Goal: Task Accomplishment & Management: Use online tool/utility

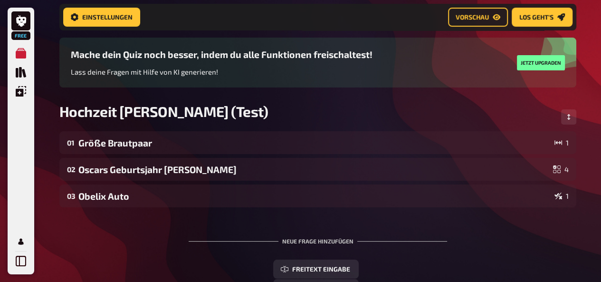
scroll to position [79, 0]
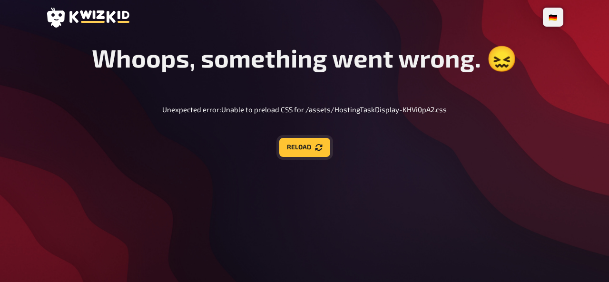
click at [311, 146] on button "Reload" at bounding box center [304, 147] width 51 height 19
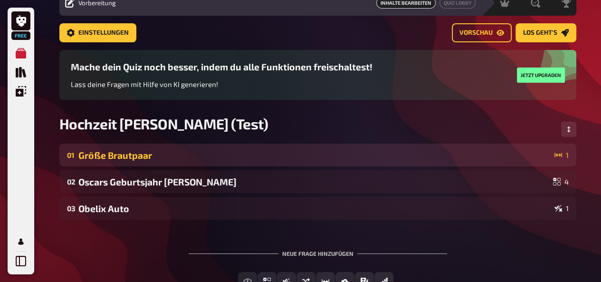
scroll to position [42, 0]
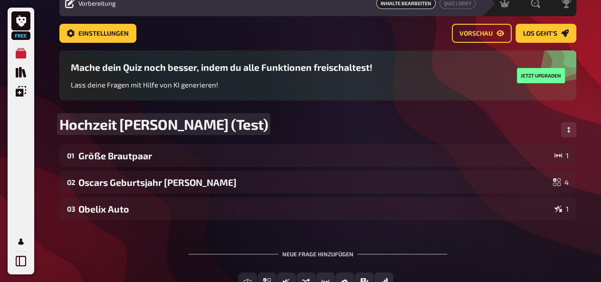
click at [214, 119] on span "Hochzeit [PERSON_NAME] (Test)" at bounding box center [163, 124] width 209 height 17
click at [217, 123] on span "Hochzeit [PERSON_NAME] (Test)" at bounding box center [163, 124] width 209 height 17
click at [311, 123] on div "Hochzeit Leoni&Alex (Entwurf)" at bounding box center [317, 130] width 517 height 29
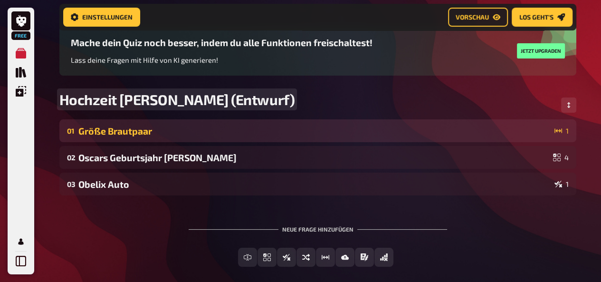
scroll to position [95, 0]
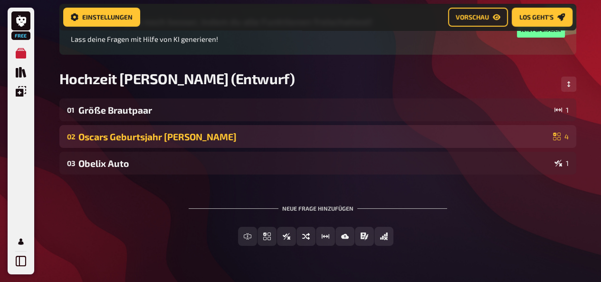
click at [231, 138] on div "Oscars Geburtsjahr Alex" at bounding box center [313, 136] width 471 height 11
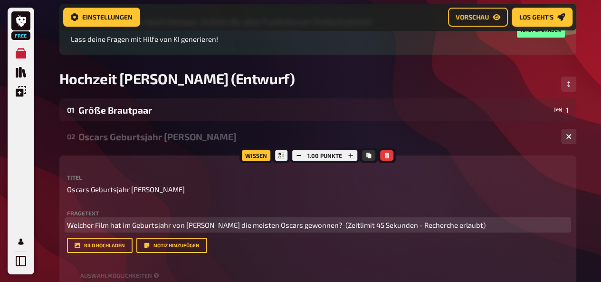
click at [309, 228] on span "Welcher Film hat im Geburtsjahr von Alex die meisten Oscars gewonnen? (Zeitlimi…" at bounding box center [276, 225] width 419 height 9
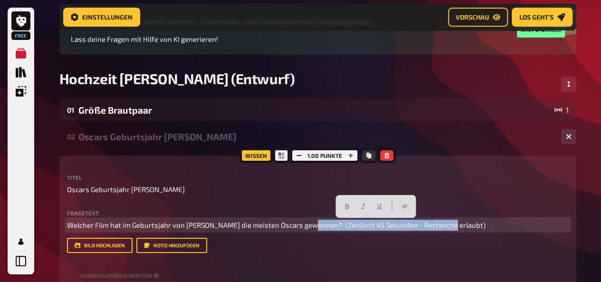
drag, startPoint x: 307, startPoint y: 225, endPoint x: 447, endPoint y: 231, distance: 139.9
click at [447, 231] on div "Fragetext Welcher Film hat im Geburtsjahr von Alex die meisten Oscars gewonnen?…" at bounding box center [318, 231] width 502 height 43
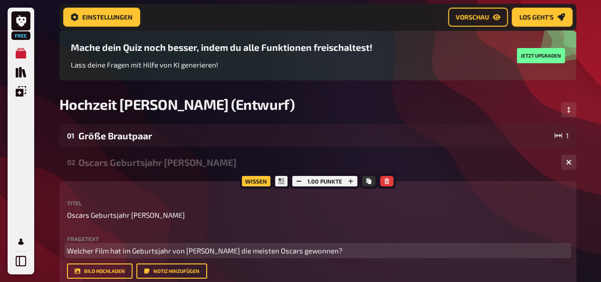
scroll to position [18, 0]
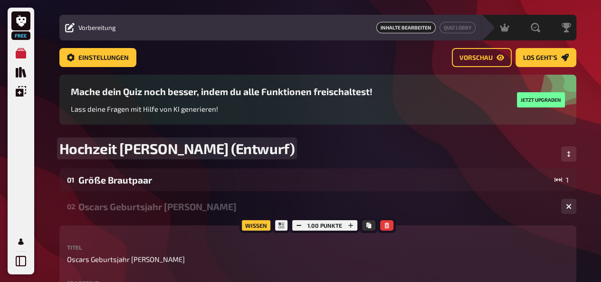
click at [362, 143] on div "Hochzeit Leoni&Alex (Entwurf)" at bounding box center [317, 154] width 517 height 29
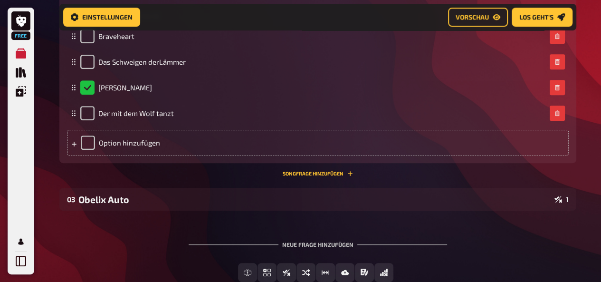
scroll to position [369, 0]
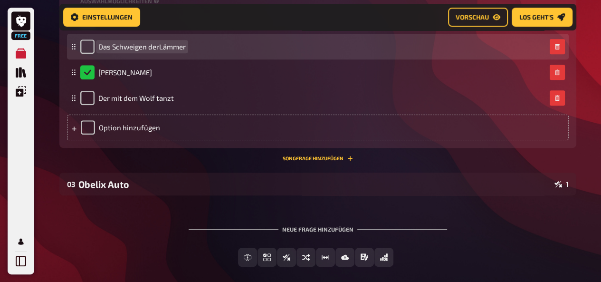
click at [158, 45] on span "Das Schweigen derLämmer" at bounding box center [141, 46] width 87 height 9
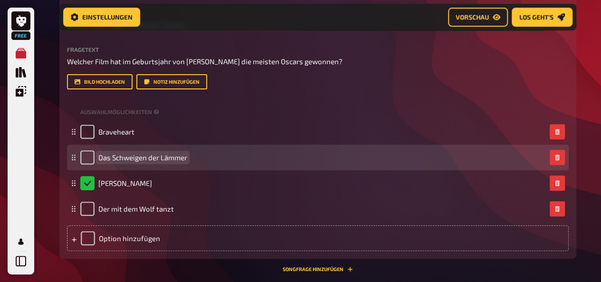
scroll to position [258, 0]
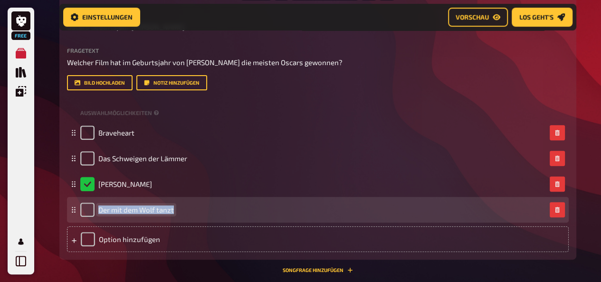
drag, startPoint x: 172, startPoint y: 211, endPoint x: 97, endPoint y: 210, distance: 75.1
click at [97, 210] on div "Der mit dem Wolf tanzt" at bounding box center [127, 210] width 94 height 14
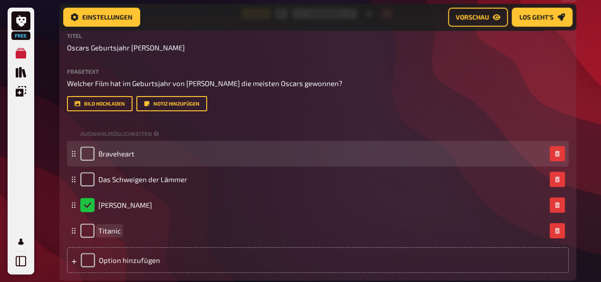
scroll to position [236, 0]
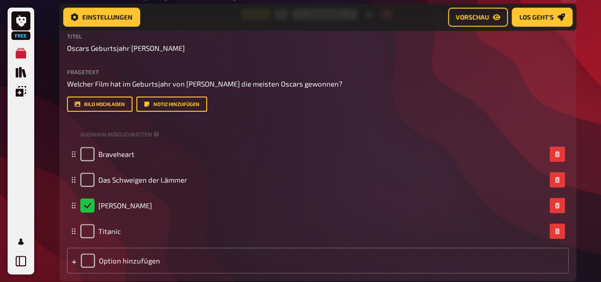
click at [48, 124] on div "Free Meine Quizze Quiz Sammlung Einblendungen Mein Konto Home Meine Quizze Hoch…" at bounding box center [300, 112] width 601 height 697
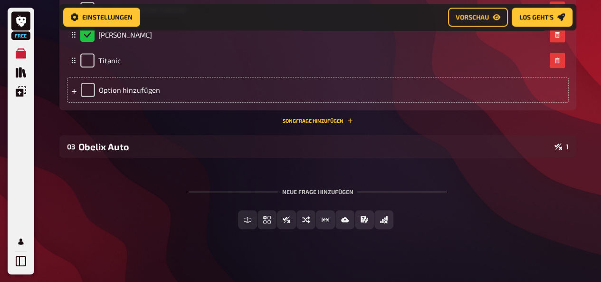
scroll to position [416, 0]
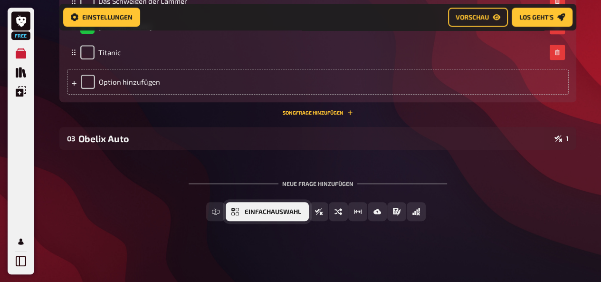
click at [296, 214] on span "Einfachauswahl" at bounding box center [273, 212] width 57 height 7
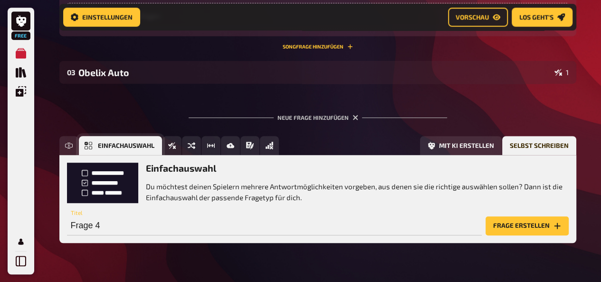
scroll to position [503, 0]
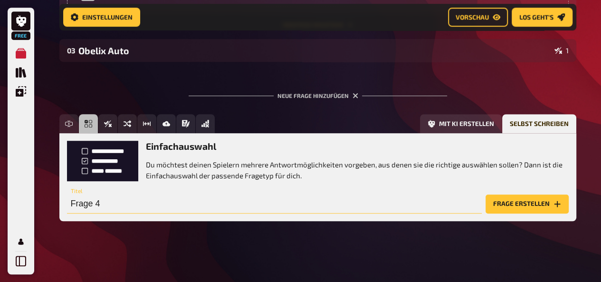
click at [137, 205] on input "Frage 4" at bounding box center [274, 203] width 415 height 19
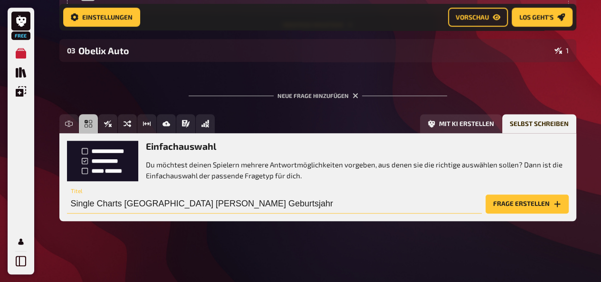
type input "Single Charts Deutschland Leonis Geburtsjahr"
click at [513, 196] on button "Frage erstellen" at bounding box center [527, 203] width 83 height 19
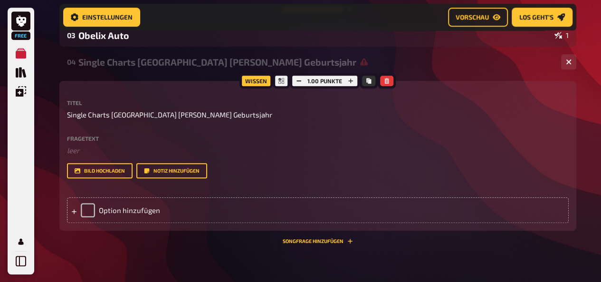
scroll to position [519, 0]
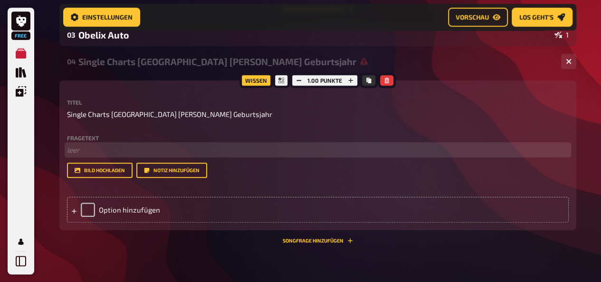
click at [80, 145] on p "﻿ leer" at bounding box center [318, 150] width 502 height 11
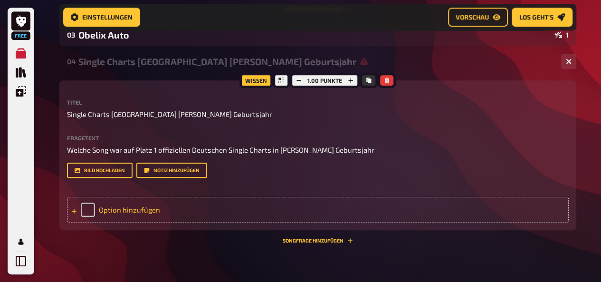
click at [184, 217] on div "Option hinzufügen" at bounding box center [318, 210] width 502 height 26
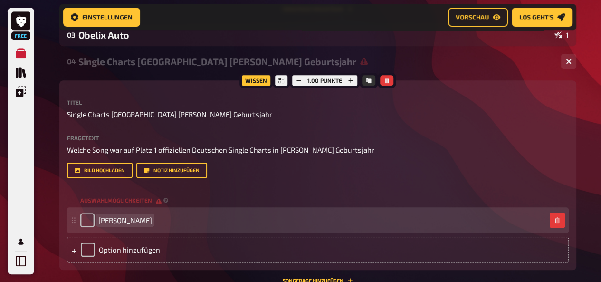
click at [114, 221] on span "Ace of Base" at bounding box center [125, 220] width 54 height 9
click at [100, 220] on span "Ace Of Base" at bounding box center [125, 220] width 54 height 9
click at [106, 220] on span "Al that she wants - Ace Of Base" at bounding box center [156, 220] width 116 height 9
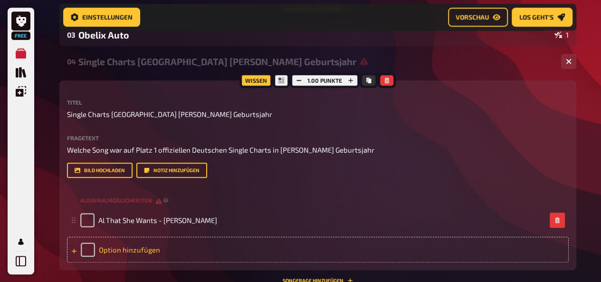
click at [127, 244] on div "Option hinzufügen" at bounding box center [318, 250] width 502 height 26
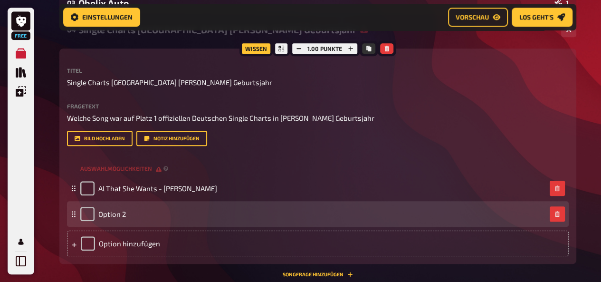
scroll to position [554, 0]
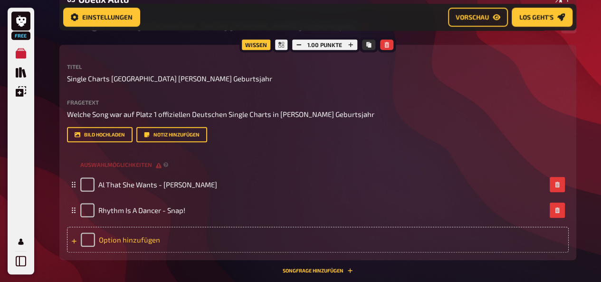
click at [130, 238] on div "Option hinzufügen" at bounding box center [318, 240] width 502 height 26
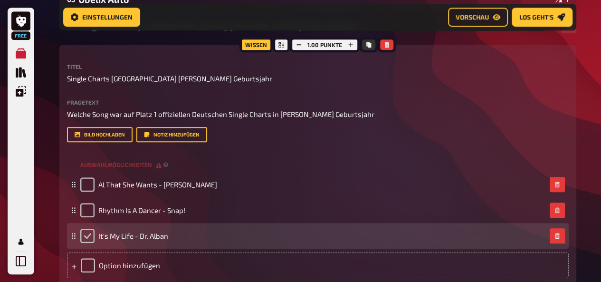
click at [89, 236] on input "checkbox" at bounding box center [87, 236] width 14 height 14
checkbox input "true"
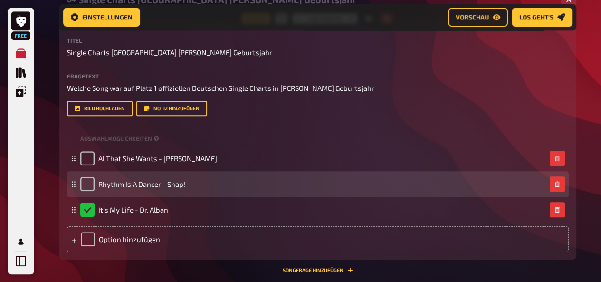
scroll to position [589, 0]
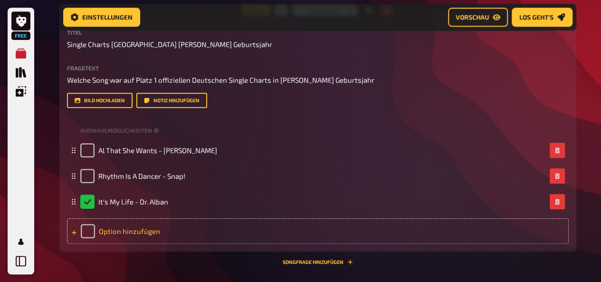
click at [138, 229] on div "Option hinzufügen" at bounding box center [318, 231] width 502 height 26
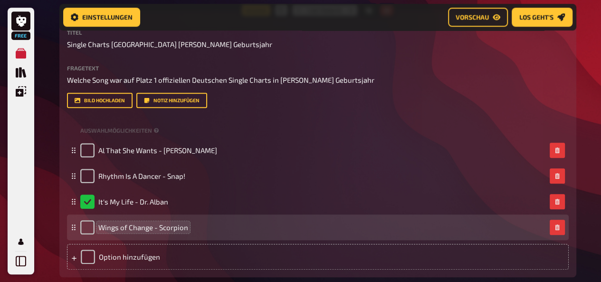
click at [186, 225] on span "Wings of Change - Scorpion" at bounding box center [143, 227] width 90 height 9
click at [116, 227] on span "Wings of Change - Scorpions" at bounding box center [145, 227] width 94 height 9
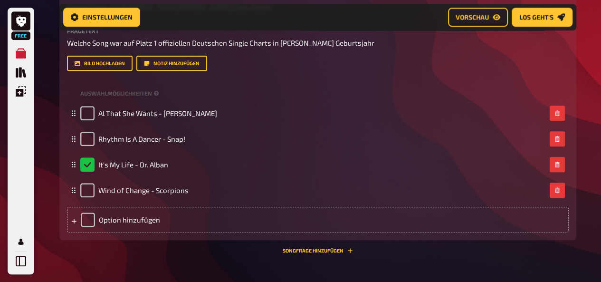
scroll to position [639, 0]
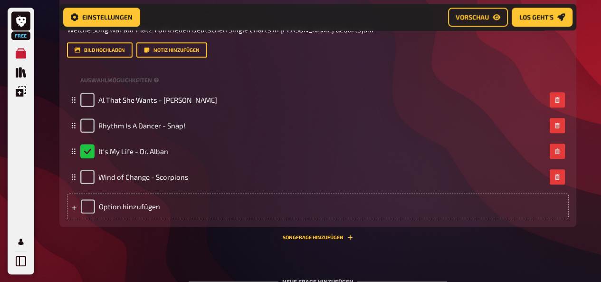
click at [126, 237] on div "Wissen 1.00 Punkte Titel Single Charts Deutschland Leonis Geburtsjahr Fragetext…" at bounding box center [317, 100] width 517 height 280
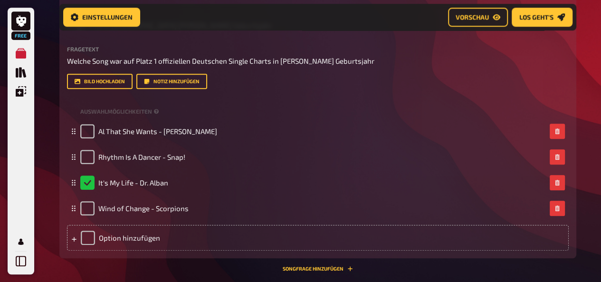
scroll to position [604, 0]
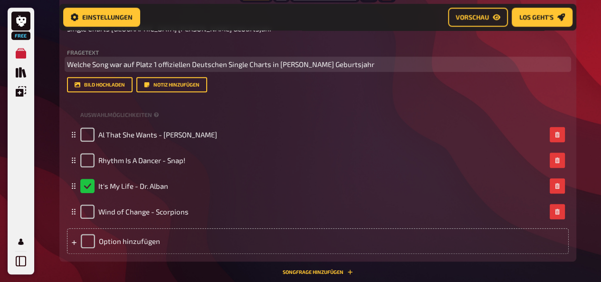
click at [346, 62] on p "Welche Song war auf Platz 1 offiziellen Deutschen Single Charts in Leonis Gebur…" at bounding box center [318, 64] width 502 height 11
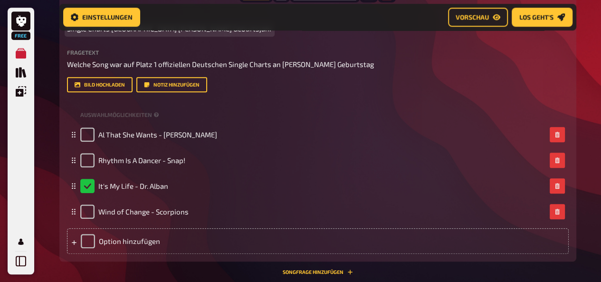
click at [336, 36] on div "Titel Single Charts Deutschland Leonis Geburtsjahr Fragetext Welche Song war au…" at bounding box center [318, 53] width 502 height 78
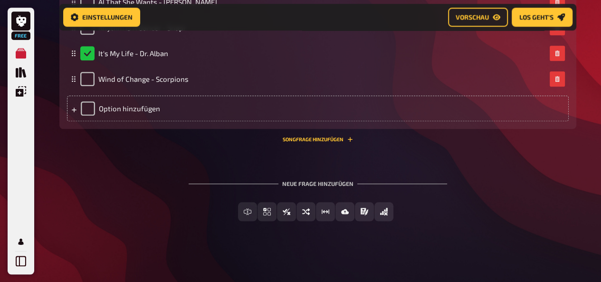
scroll to position [737, 0]
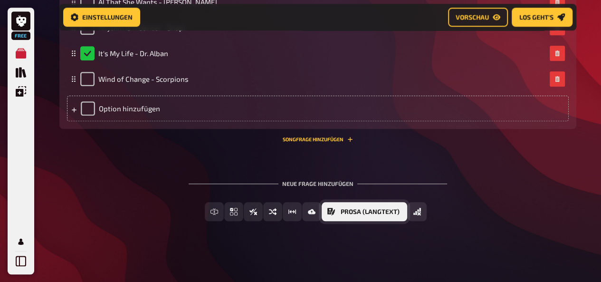
click at [343, 213] on span "Prosa (Langtext)" at bounding box center [370, 212] width 59 height 7
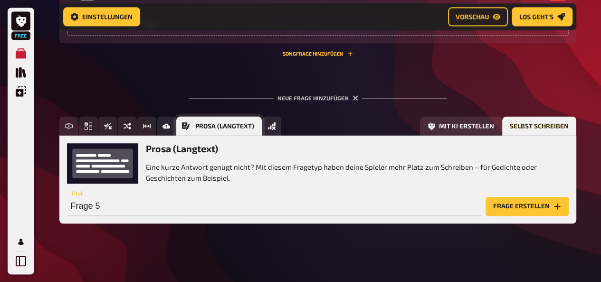
scroll to position [825, 0]
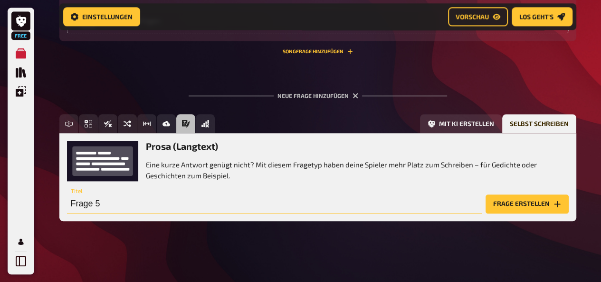
click at [190, 208] on input "Frage 5" at bounding box center [274, 203] width 415 height 19
click at [132, 208] on input "Frage 5" at bounding box center [274, 203] width 415 height 19
drag, startPoint x: 132, startPoint y: 208, endPoint x: 68, endPoint y: 207, distance: 64.2
click at [68, 207] on input "Frage 5" at bounding box center [274, 203] width 415 height 19
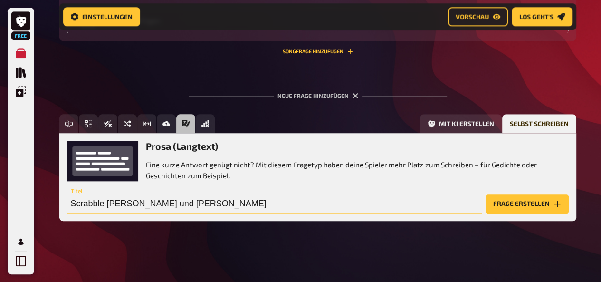
type input "Scrabble Leoni und Alex"
click at [519, 207] on button "Frage erstellen" at bounding box center [527, 203] width 83 height 19
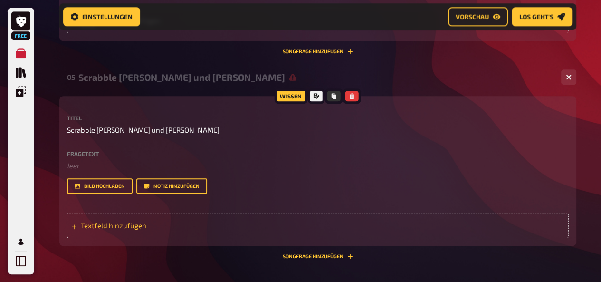
click at [168, 225] on span "Textfeld hinzufügen" at bounding box center [155, 225] width 148 height 9
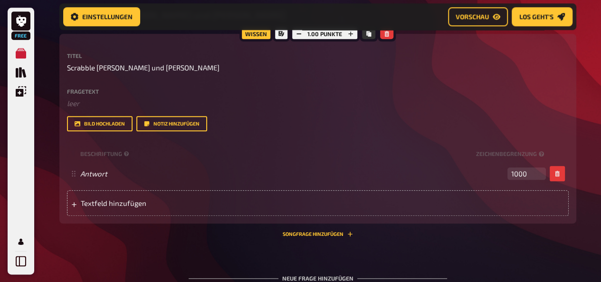
scroll to position [892, 0]
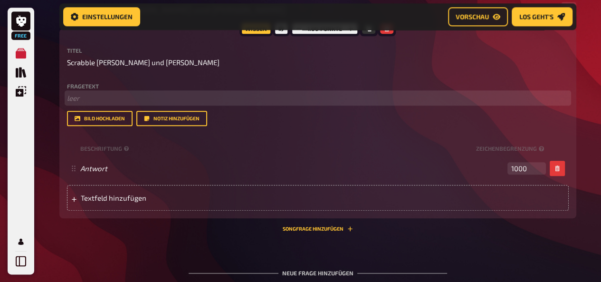
click at [108, 98] on p "﻿ leer" at bounding box center [318, 98] width 502 height 11
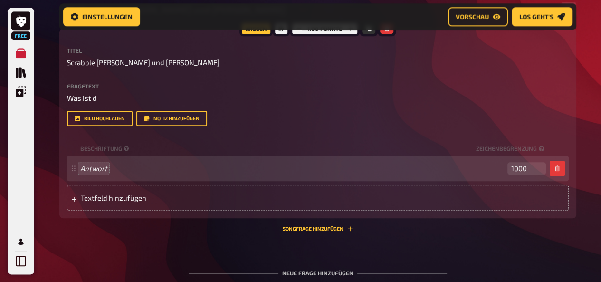
click at [296, 111] on div "Fragetext Was ist d Hier hinziehen für Dateiupload Bild hochladen Notiz hinzufü…" at bounding box center [318, 104] width 502 height 43
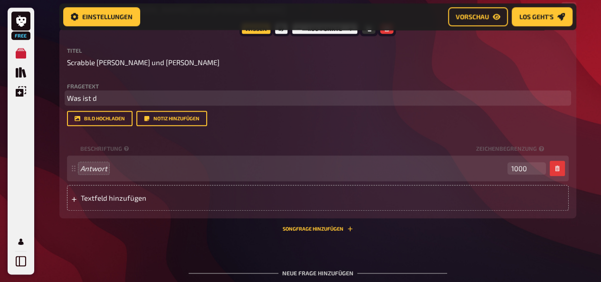
click at [117, 97] on p "Was ist d" at bounding box center [318, 98] width 502 height 11
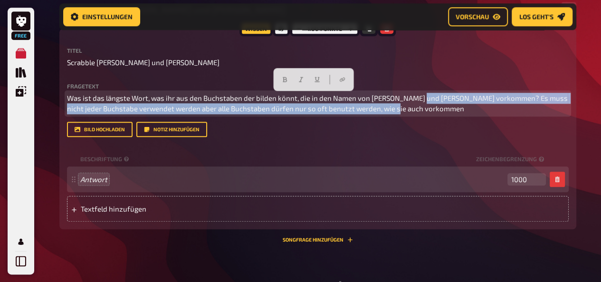
drag, startPoint x: 408, startPoint y: 108, endPoint x: 414, endPoint y: 97, distance: 11.9
click at [414, 97] on p "Was ist das längste Wort, was ihr aus den Buchstaben der bilden könnt, die in d…" at bounding box center [318, 103] width 502 height 21
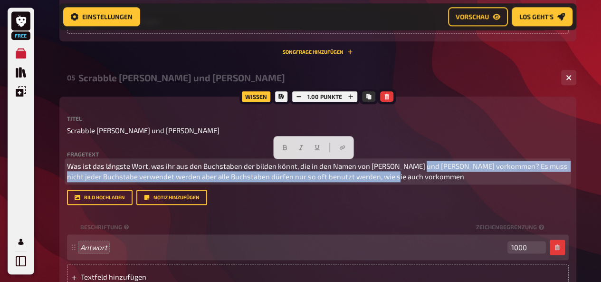
scroll to position [824, 0]
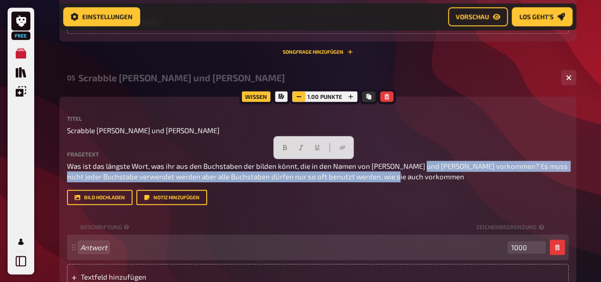
click at [300, 98] on icon "button" at bounding box center [299, 97] width 6 height 6
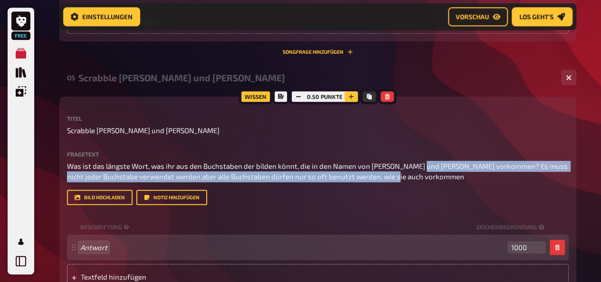
click at [349, 97] on icon "button" at bounding box center [352, 97] width 6 height 6
click at [348, 97] on icon "button" at bounding box center [351, 97] width 6 height 6
click at [349, 97] on icon "button" at bounding box center [351, 96] width 5 height 5
click at [349, 97] on icon "button" at bounding box center [352, 97] width 6 height 6
click at [299, 94] on icon "button" at bounding box center [299, 97] width 6 height 6
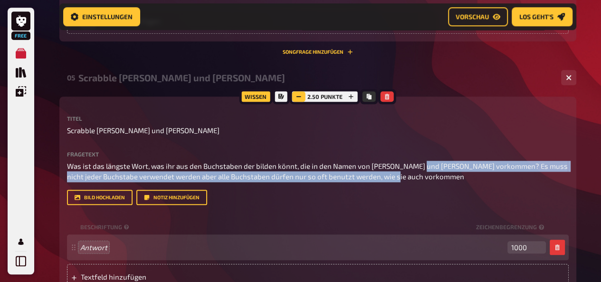
click at [299, 94] on icon "button" at bounding box center [299, 97] width 6 height 6
click at [299, 94] on icon "button" at bounding box center [300, 97] width 6 height 6
click at [299, 94] on icon "button" at bounding box center [299, 97] width 6 height 6
click at [351, 99] on icon "button" at bounding box center [352, 97] width 6 height 6
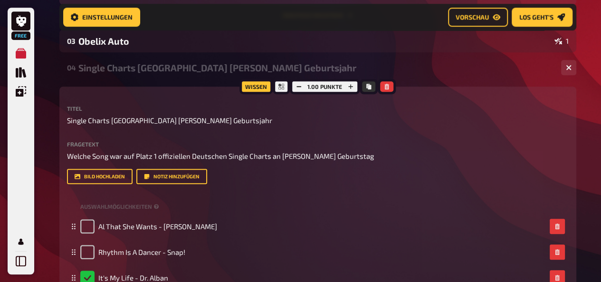
scroll to position [497, 0]
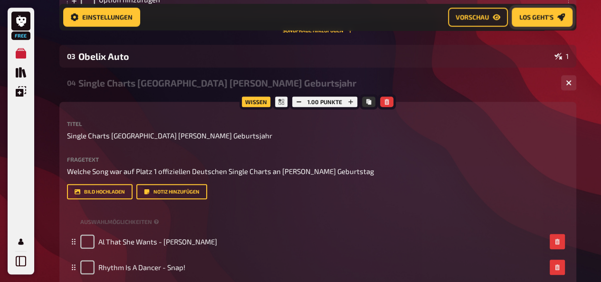
click at [526, 21] on button "Los geht's" at bounding box center [542, 17] width 61 height 19
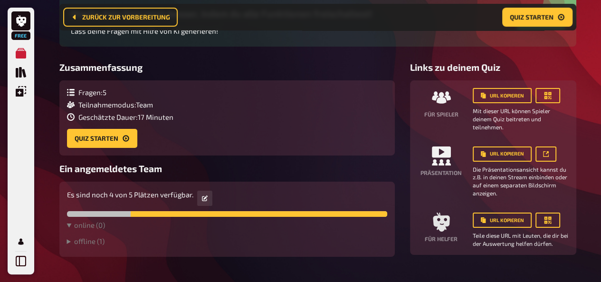
scroll to position [124, 0]
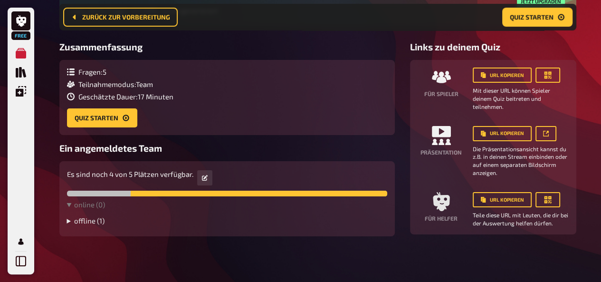
click at [85, 223] on summary "offline ( 1 )" at bounding box center [227, 220] width 320 height 9
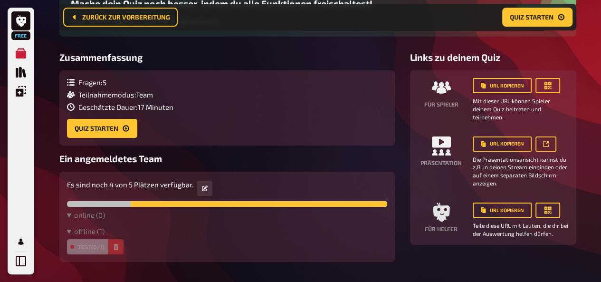
scroll to position [104, 0]
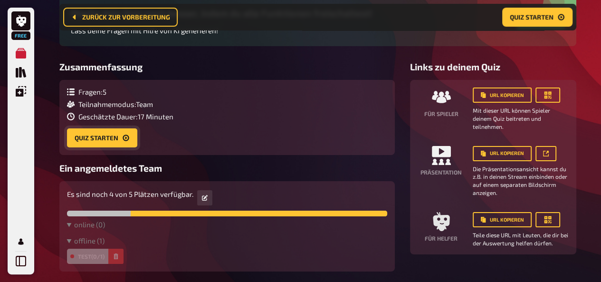
click at [102, 138] on button "Quiz starten" at bounding box center [102, 137] width 70 height 19
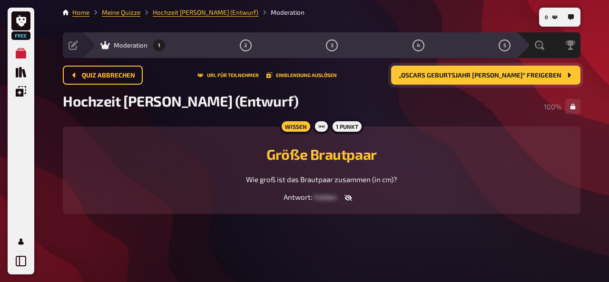
click at [503, 73] on span "„Oscars Geburtsjahr Alex“ freigeben" at bounding box center [479, 75] width 163 height 7
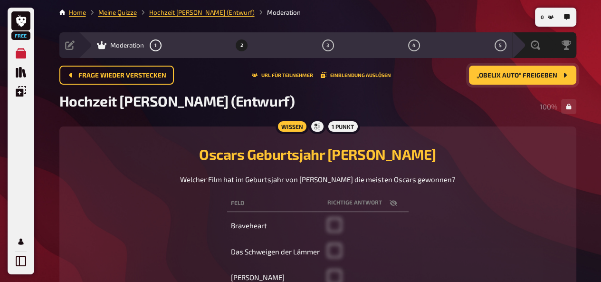
click at [389, 199] on button "button" at bounding box center [393, 203] width 23 height 10
checkbox input "true"
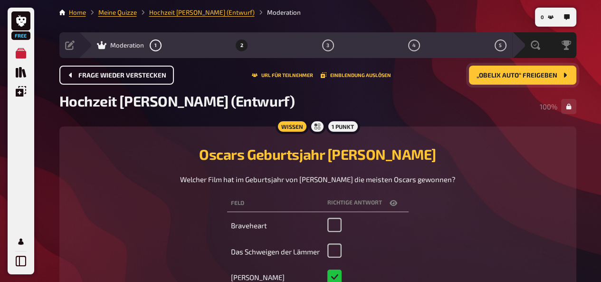
click at [143, 80] on button "Frage wieder verstecken" at bounding box center [116, 75] width 115 height 19
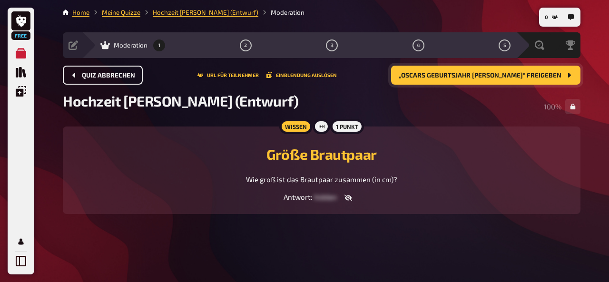
click at [120, 80] on button "Quiz abbrechen" at bounding box center [103, 75] width 80 height 19
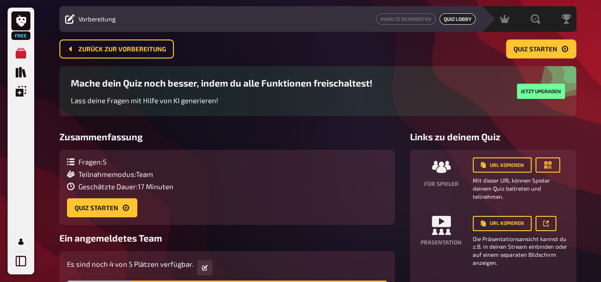
scroll to position [26, 0]
click at [517, 47] on span "Quiz starten" at bounding box center [536, 49] width 44 height 7
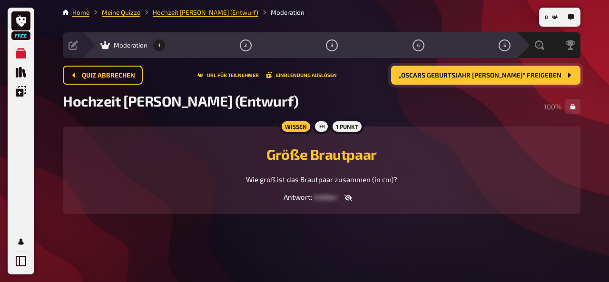
click at [258, 78] on div "Quiz abbrechen URL für Teilnehmer Einblendung auslösen „Oscars Geburtsjahr Alex…" at bounding box center [321, 75] width 517 height 19
click at [252, 77] on button "URL für Teilnehmer" at bounding box center [227, 75] width 61 height 6
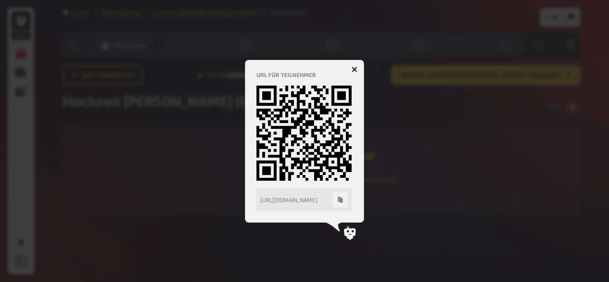
click at [355, 66] on button "button" at bounding box center [354, 69] width 15 height 15
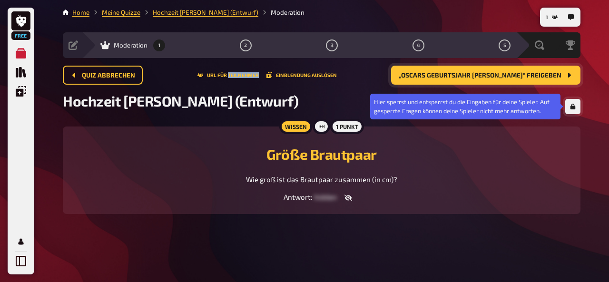
click at [571, 105] on icon "button" at bounding box center [572, 107] width 5 height 6
click at [570, 107] on icon "button" at bounding box center [573, 106] width 6 height 5
click at [571, 107] on icon "button" at bounding box center [572, 107] width 5 height 6
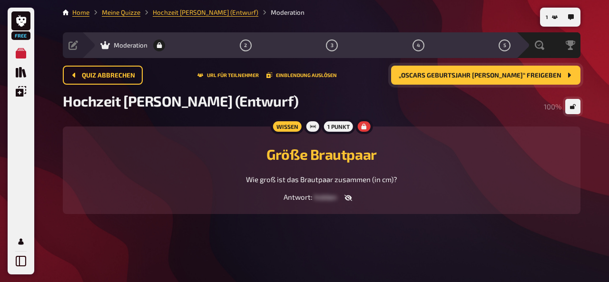
click at [475, 85] on div "Quiz abbrechen URL für Teilnehmer Einblendung auslösen „Oscars Geburtsjahr Alex…" at bounding box center [321, 79] width 517 height 27
click at [474, 77] on span "„Oscars Geburtsjahr Alex“ freigeben" at bounding box center [479, 75] width 163 height 7
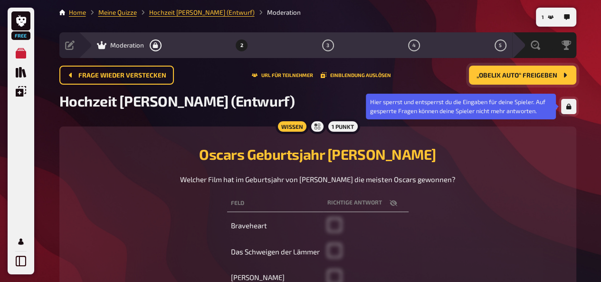
click at [567, 105] on icon "button" at bounding box center [569, 107] width 6 height 6
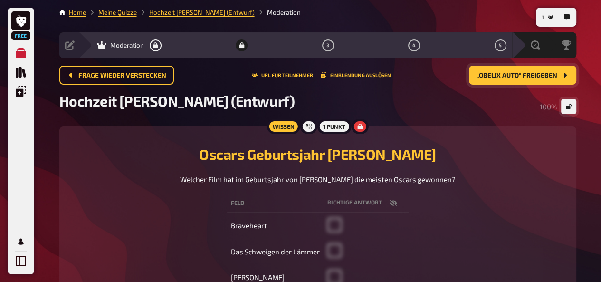
click at [531, 72] on span "„Obelix Auto“ freigeben" at bounding box center [517, 75] width 81 height 7
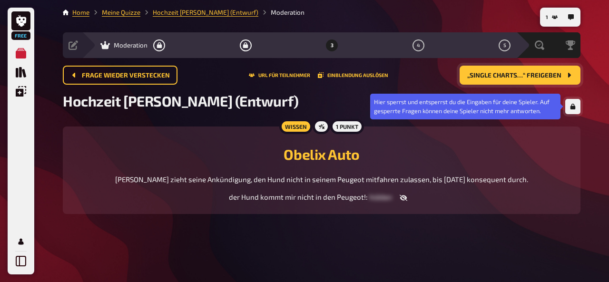
click at [572, 109] on icon "button" at bounding box center [572, 107] width 5 height 6
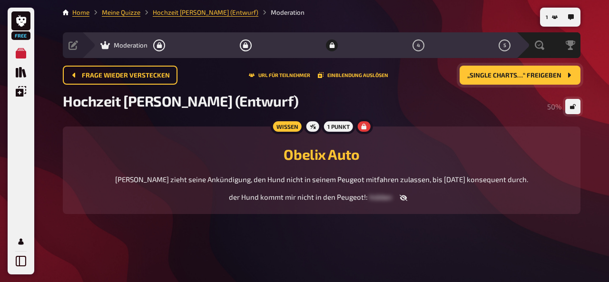
click at [517, 74] on span "„Single Charts…“ freigeben" at bounding box center [514, 75] width 94 height 7
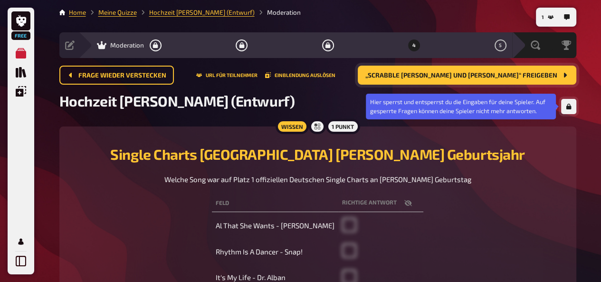
click at [567, 105] on icon "button" at bounding box center [568, 107] width 5 height 6
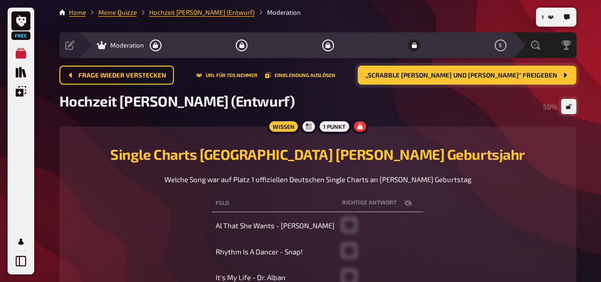
click at [543, 70] on button "„Scrabble Leoni und Alex“ freigeben" at bounding box center [467, 75] width 219 height 19
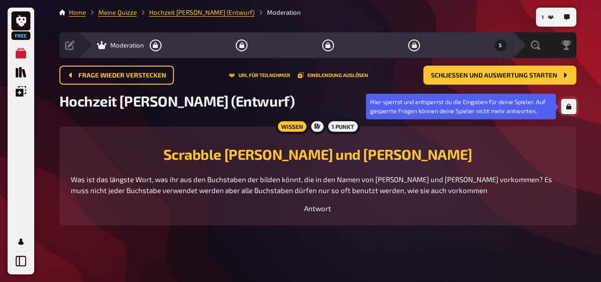
click at [572, 106] on button "button" at bounding box center [569, 106] width 15 height 15
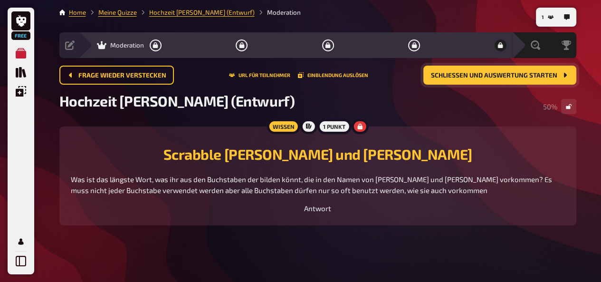
click at [542, 76] on span "Schließen und Auswertung starten" at bounding box center [494, 75] width 126 height 7
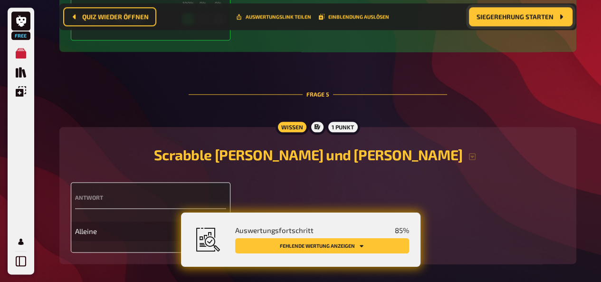
scroll to position [1039, 0]
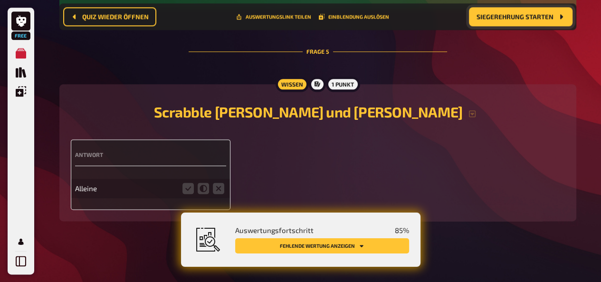
click at [285, 169] on div "Antwort Alleine" at bounding box center [318, 174] width 494 height 70
click at [327, 242] on button "Fehlende Wertung anzeigen" at bounding box center [322, 245] width 174 height 15
click at [317, 142] on div "Antwort Alleine" at bounding box center [318, 174] width 494 height 70
click at [279, 162] on div "Antwort Alleine" at bounding box center [318, 174] width 494 height 70
click at [168, 186] on p "Alleine" at bounding box center [126, 188] width 102 height 11
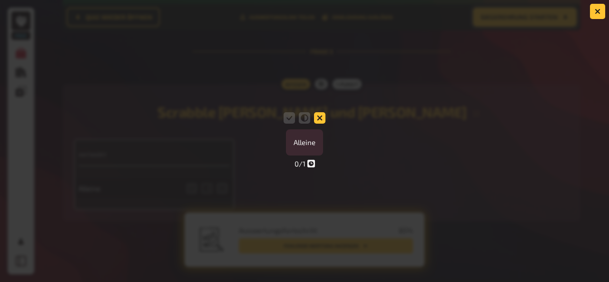
click at [317, 117] on icon at bounding box center [319, 117] width 11 height 11
click at [0, 0] on input "radio" at bounding box center [0, 0] width 0 height 0
click at [308, 121] on icon at bounding box center [304, 117] width 11 height 11
click at [0, 0] on input "radio" at bounding box center [0, 0] width 0 height 0
click at [294, 119] on icon at bounding box center [288, 117] width 11 height 11
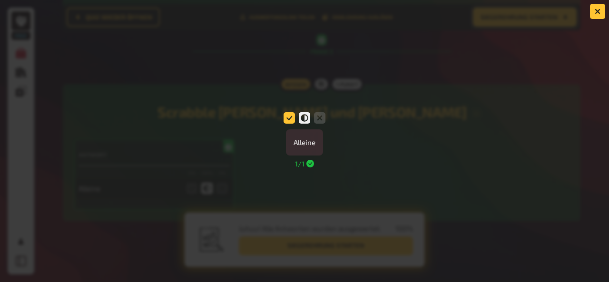
click at [0, 0] on input "radio" at bounding box center [0, 0] width 0 height 0
click at [315, 118] on icon at bounding box center [319, 117] width 11 height 11
click at [0, 0] on input "radio" at bounding box center [0, 0] width 0 height 0
click at [290, 118] on icon at bounding box center [288, 117] width 11 height 11
click at [0, 0] on input "radio" at bounding box center [0, 0] width 0 height 0
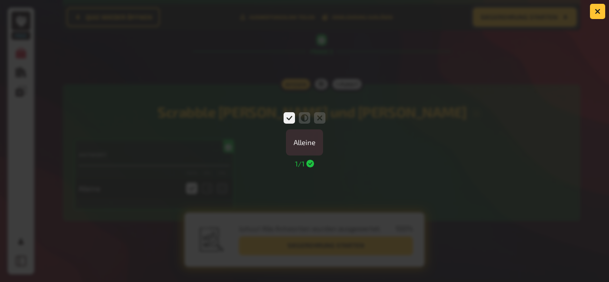
click at [421, 152] on div "Alleine" at bounding box center [304, 132] width 609 height 45
click at [594, 12] on icon "button" at bounding box center [597, 12] width 6 height 6
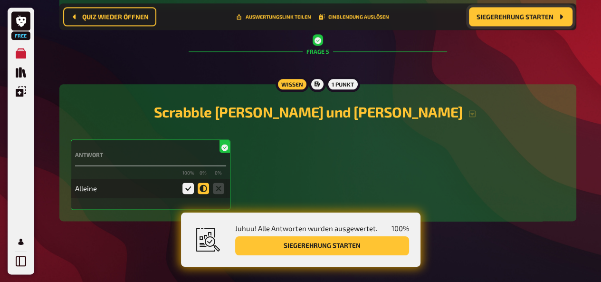
click at [206, 187] on icon at bounding box center [203, 188] width 11 height 11
click at [0, 0] on input "radio" at bounding box center [0, 0] width 0 height 0
click at [189, 188] on icon at bounding box center [188, 188] width 11 height 11
click at [0, 0] on input "radio" at bounding box center [0, 0] width 0 height 0
click at [203, 188] on icon at bounding box center [203, 188] width 11 height 11
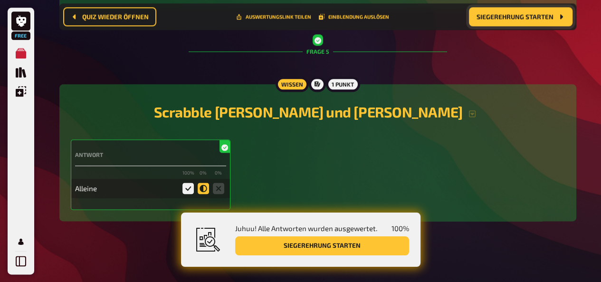
click at [0, 0] on input "radio" at bounding box center [0, 0] width 0 height 0
click at [138, 165] on div "Antwort" at bounding box center [150, 158] width 151 height 15
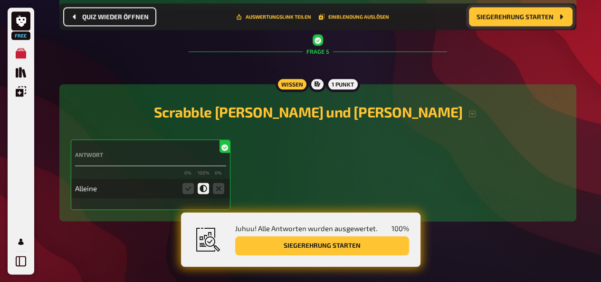
click at [116, 18] on span "Quiz wieder öffnen" at bounding box center [115, 17] width 67 height 7
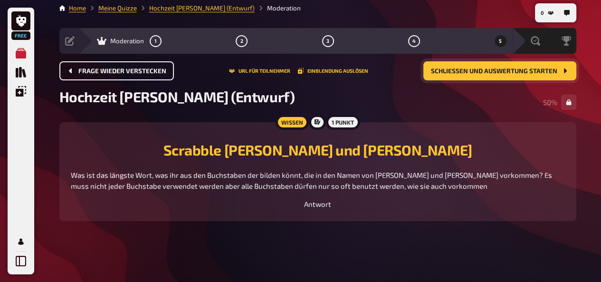
scroll to position [4, 0]
click at [135, 70] on span "Frage wieder verstecken" at bounding box center [122, 71] width 88 height 7
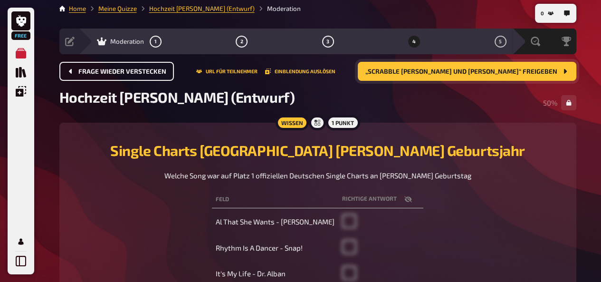
click at [136, 74] on span "Frage wieder verstecken" at bounding box center [122, 71] width 88 height 7
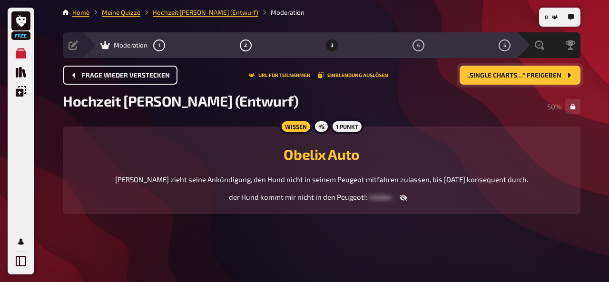
click at [136, 74] on span "Frage wieder verstecken" at bounding box center [126, 75] width 88 height 7
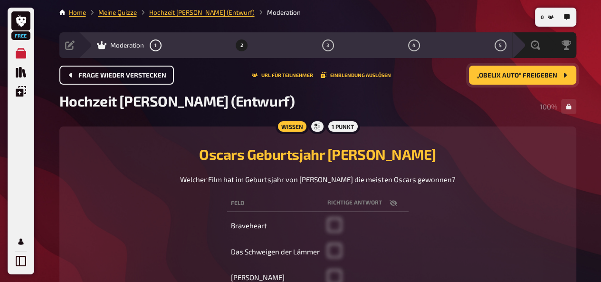
click at [136, 74] on span "Frage wieder verstecken" at bounding box center [122, 75] width 88 height 7
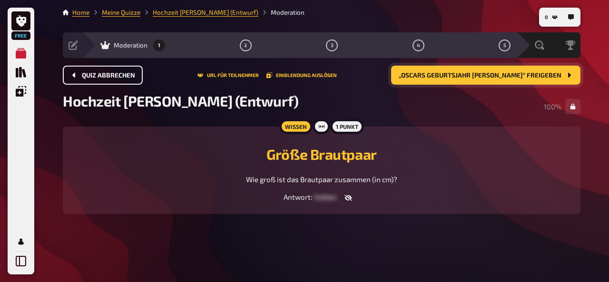
click at [136, 74] on button "Quiz abbrechen" at bounding box center [103, 75] width 80 height 19
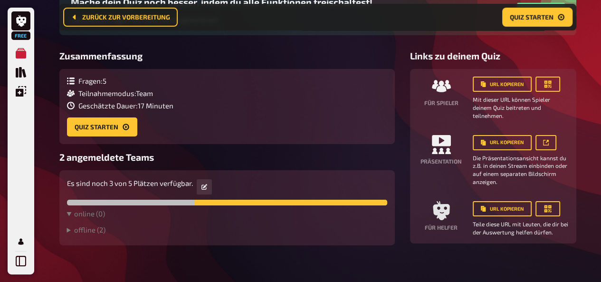
scroll to position [1, 0]
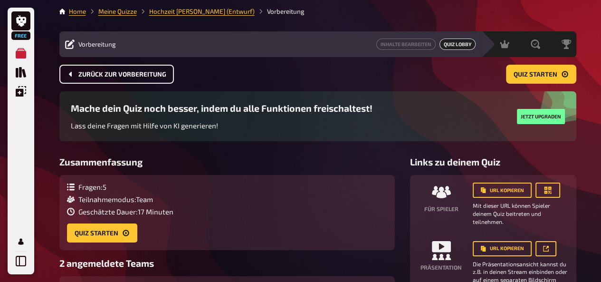
click at [143, 81] on button "Zurück zur Vorbereitung" at bounding box center [116, 74] width 115 height 19
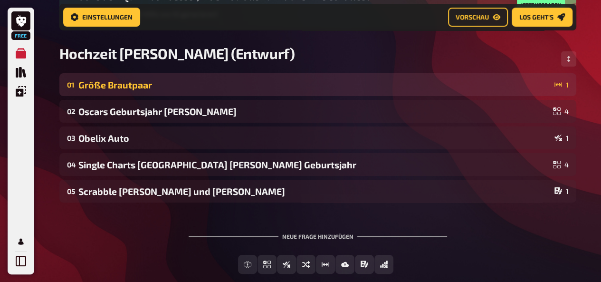
scroll to position [107, 0]
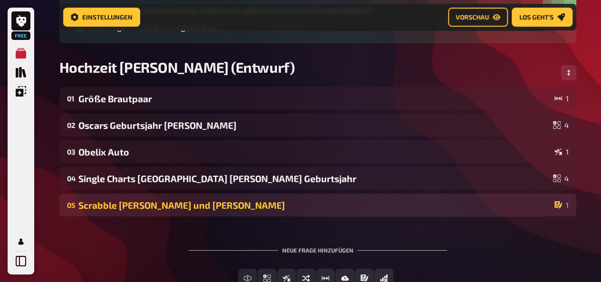
click at [476, 216] on div "05 Scrabble Leoni und Alex 1" at bounding box center [317, 205] width 517 height 23
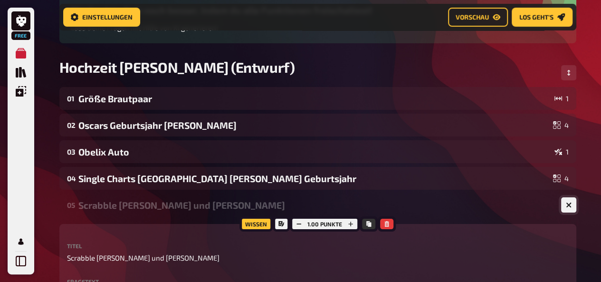
click at [567, 204] on icon "button" at bounding box center [568, 205] width 9 height 9
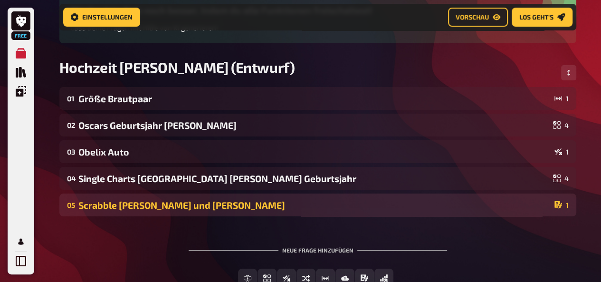
click at [554, 204] on div "05 Scrabble Leoni und Alex 1" at bounding box center [318, 205] width 502 height 11
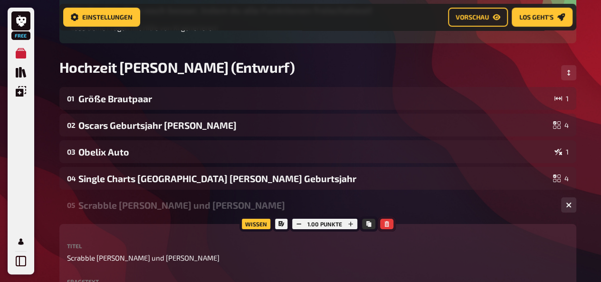
click at [388, 228] on button "button" at bounding box center [386, 224] width 13 height 10
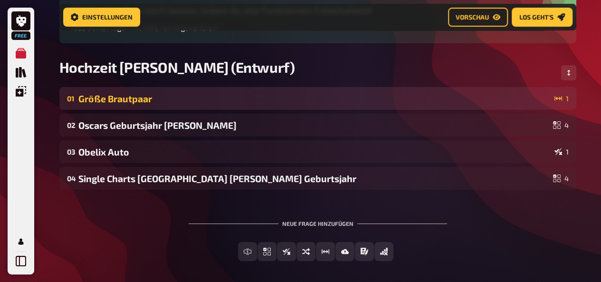
click at [130, 101] on div "Größe Brautpaar" at bounding box center [314, 98] width 473 height 11
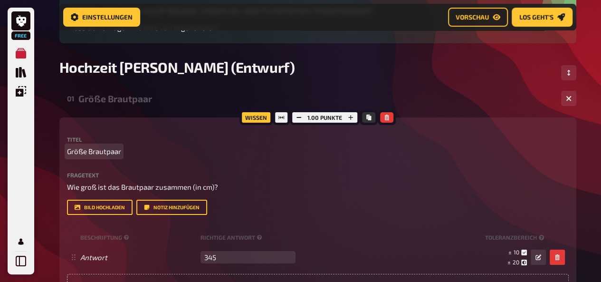
click at [71, 150] on span "Größe Brautpaar" at bounding box center [94, 151] width 54 height 11
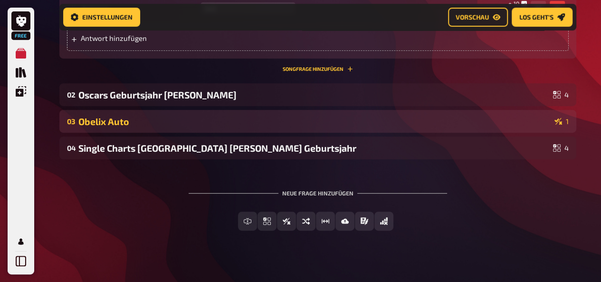
scroll to position [365, 0]
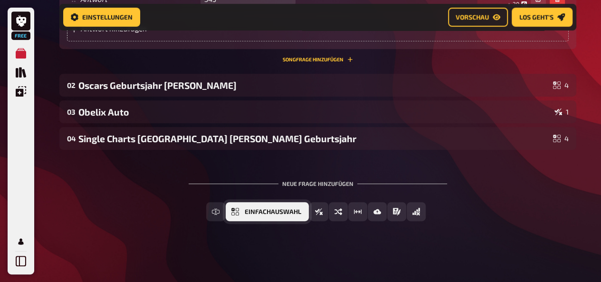
click at [246, 211] on span "Einfachauswahl" at bounding box center [273, 212] width 57 height 7
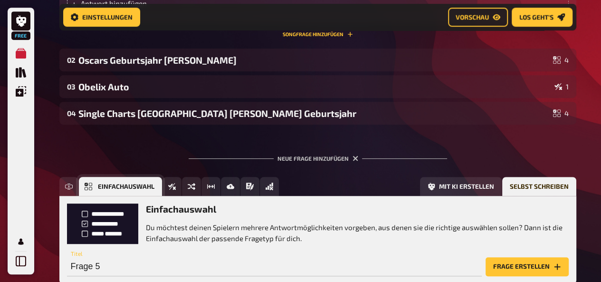
scroll to position [453, 0]
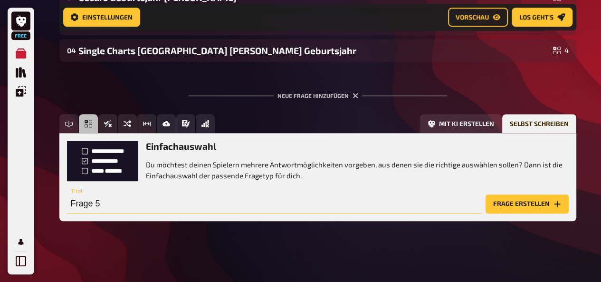
click at [101, 208] on input "Frage 5" at bounding box center [274, 203] width 415 height 19
type input "O"
type input "F"
type input "Ahnenforschung Obelix"
click at [498, 209] on button "Frage erstellen" at bounding box center [527, 203] width 83 height 19
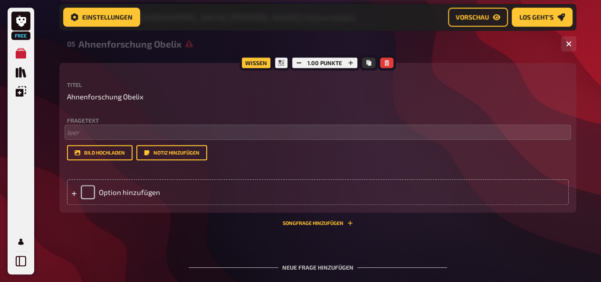
scroll to position [489, 0]
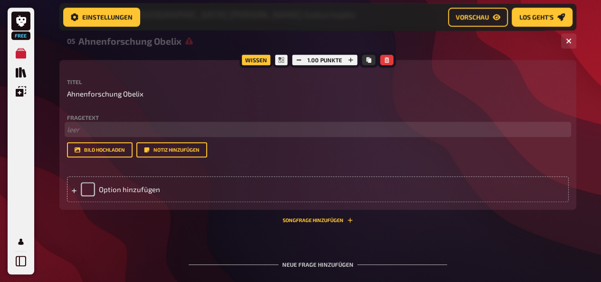
click at [182, 129] on p "﻿ leer" at bounding box center [318, 129] width 502 height 11
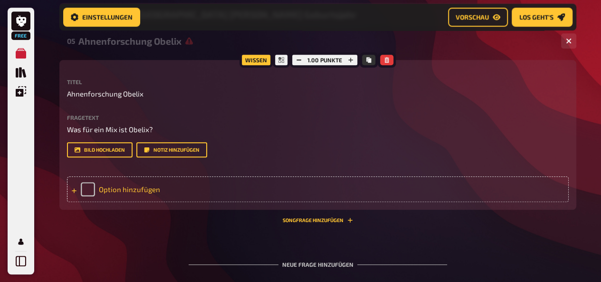
click at [132, 188] on div "Option hinzufügen" at bounding box center [318, 189] width 502 height 26
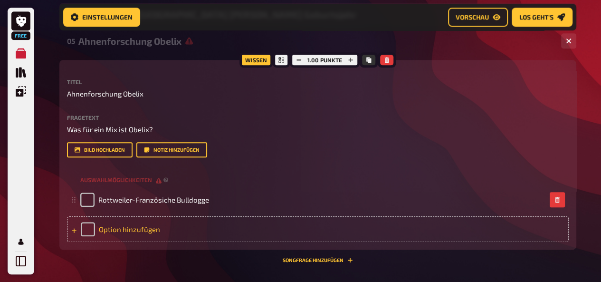
click at [165, 229] on div "Option hinzufügen" at bounding box center [318, 229] width 502 height 26
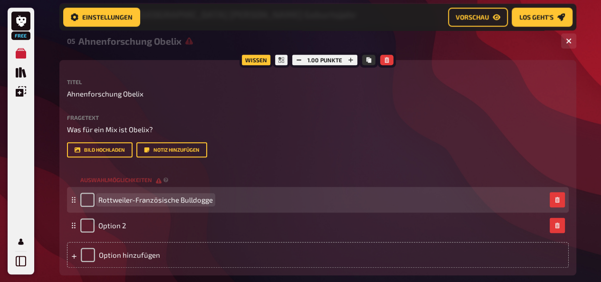
click at [199, 201] on span "Rottweiler-Französische Bulldogge" at bounding box center [155, 199] width 115 height 9
drag, startPoint x: 135, startPoint y: 198, endPoint x: 197, endPoint y: 205, distance: 62.2
click at [197, 205] on div "Rottweiler-Französische Bulldogge" at bounding box center [146, 200] width 133 height 14
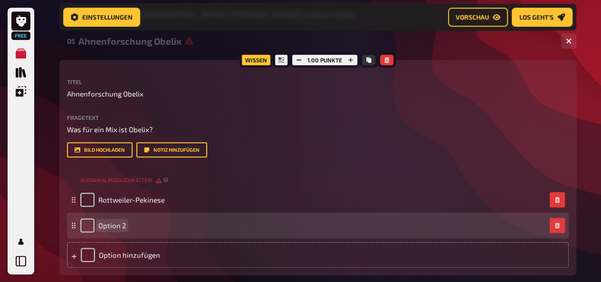
click at [136, 226] on div "Option 2" at bounding box center [313, 225] width 466 height 14
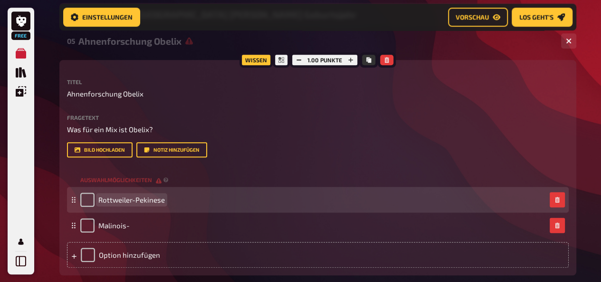
click at [133, 199] on span "Rottweiler-Pekinese" at bounding box center [131, 199] width 67 height 9
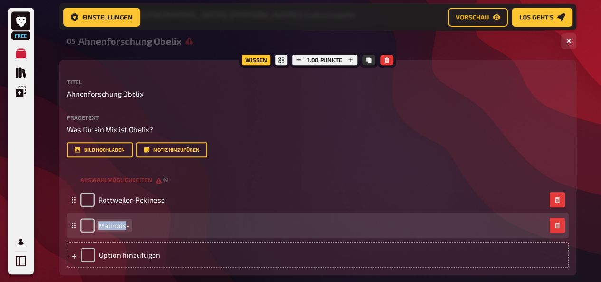
drag, startPoint x: 126, startPoint y: 225, endPoint x: 96, endPoint y: 226, distance: 30.9
click at [96, 226] on div "Malinois-" at bounding box center [104, 225] width 49 height 14
drag, startPoint x: 180, startPoint y: 226, endPoint x: 97, endPoint y: 227, distance: 82.7
click at [97, 227] on div "Belgischer Schäferhund-Boxer" at bounding box center [138, 225] width 117 height 14
click at [116, 227] on span "Boxer" at bounding box center [107, 225] width 19 height 9
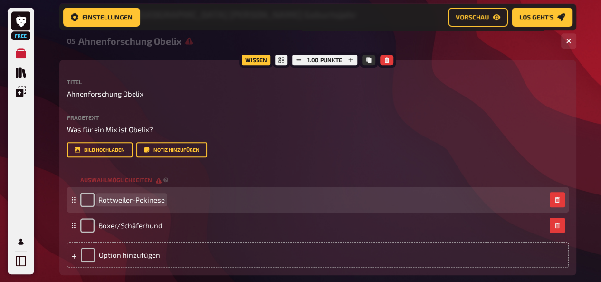
click at [135, 202] on span "Rottweiler-Pekinese" at bounding box center [131, 199] width 67 height 9
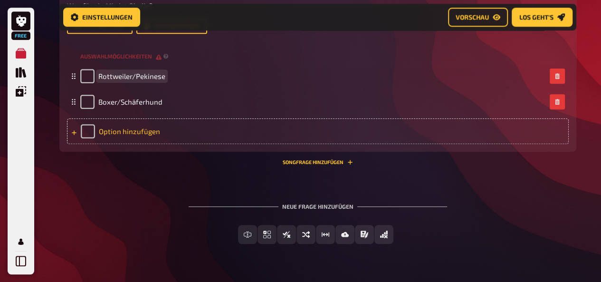
scroll to position [613, 0]
click at [155, 133] on div "Option hinzufügen" at bounding box center [318, 130] width 502 height 26
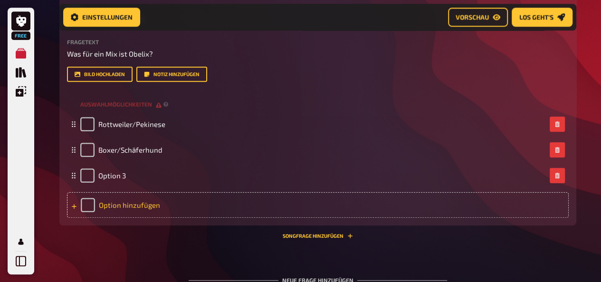
scroll to position [581, 0]
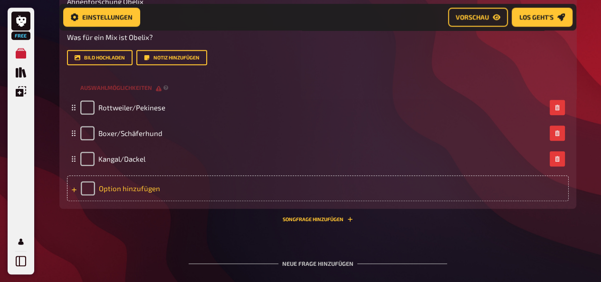
click at [145, 192] on div "Option hinzufügen" at bounding box center [318, 188] width 502 height 26
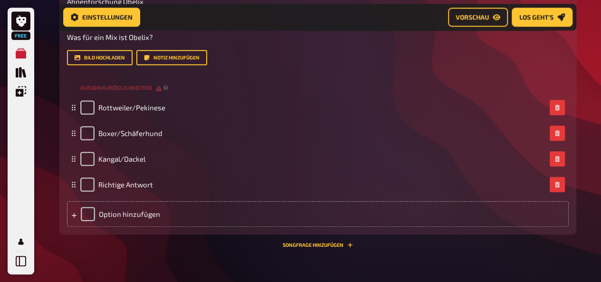
click at [151, 254] on div "05 Ahnenforschung Obelix 4 Wissen 1.00 Punkte Titel Ahnenforschung Obelix Frage…" at bounding box center [317, 96] width 517 height 318
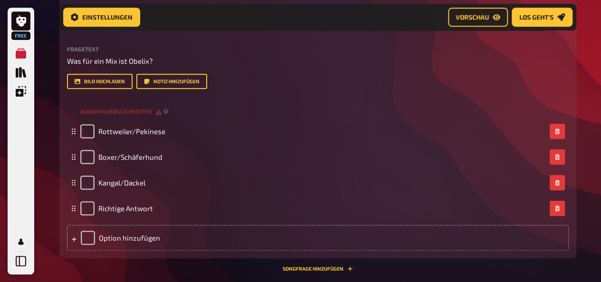
scroll to position [562, 0]
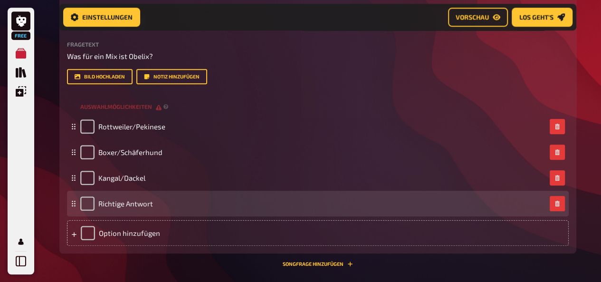
click at [79, 201] on div "Richtige Antwort" at bounding box center [318, 204] width 502 height 26
click at [87, 203] on input "checkbox" at bounding box center [87, 203] width 14 height 14
checkbox input "true"
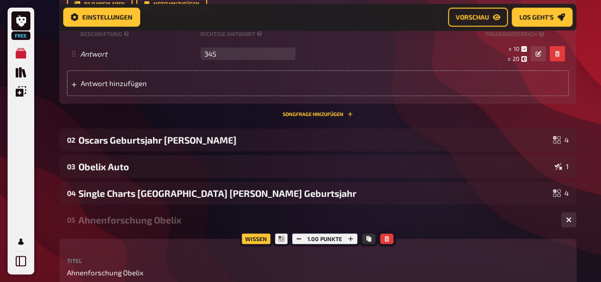
scroll to position [310, 0]
click at [591, 72] on div "Free Meine Quizze Quiz Sammlung Einblendungen Profil Home Meine Quizze Hochzeit…" at bounding box center [300, 174] width 601 height 968
